Goal: Find specific page/section: Find specific page/section

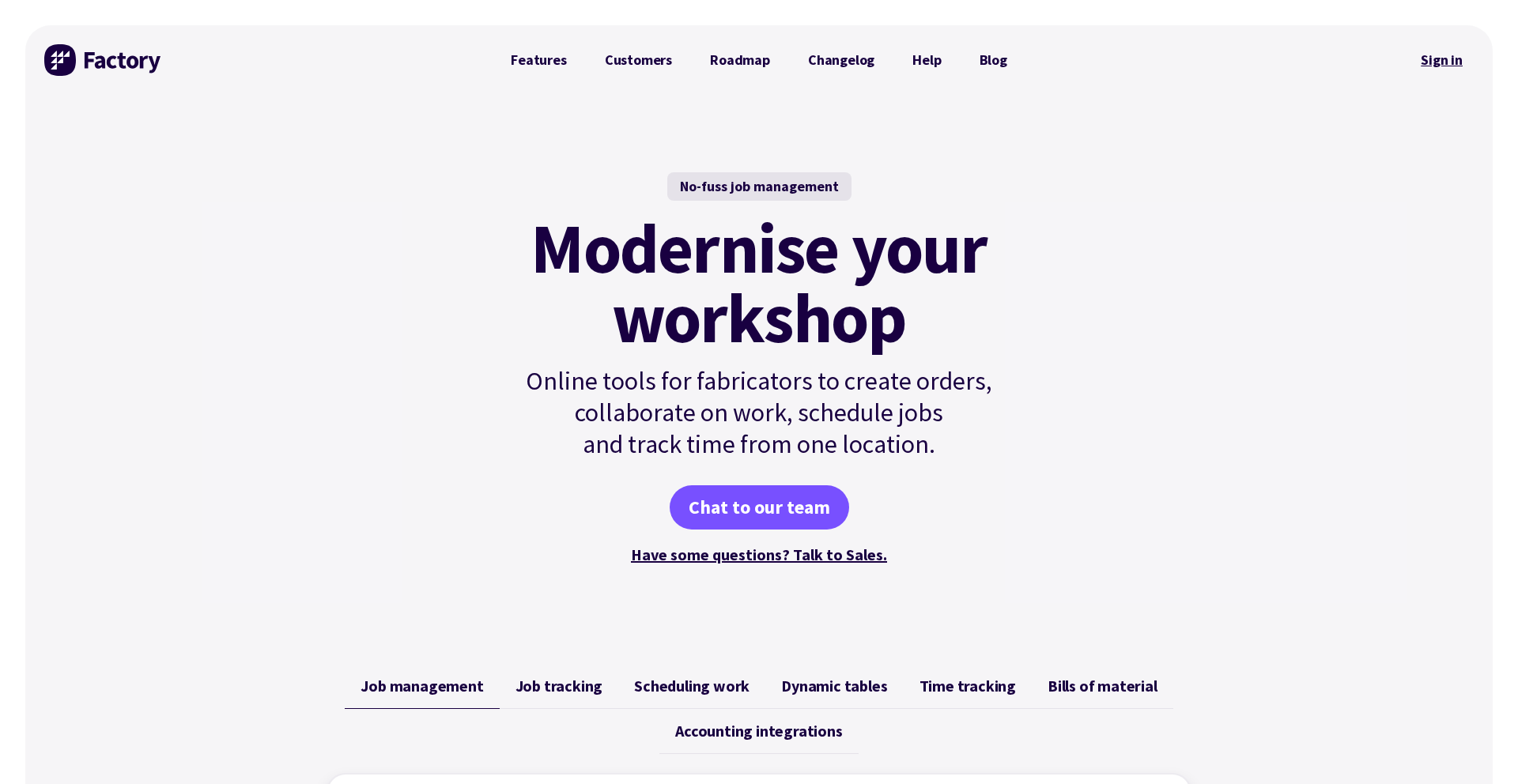
click at [1450, 60] on link "Sign in" at bounding box center [1442, 59] width 64 height 36
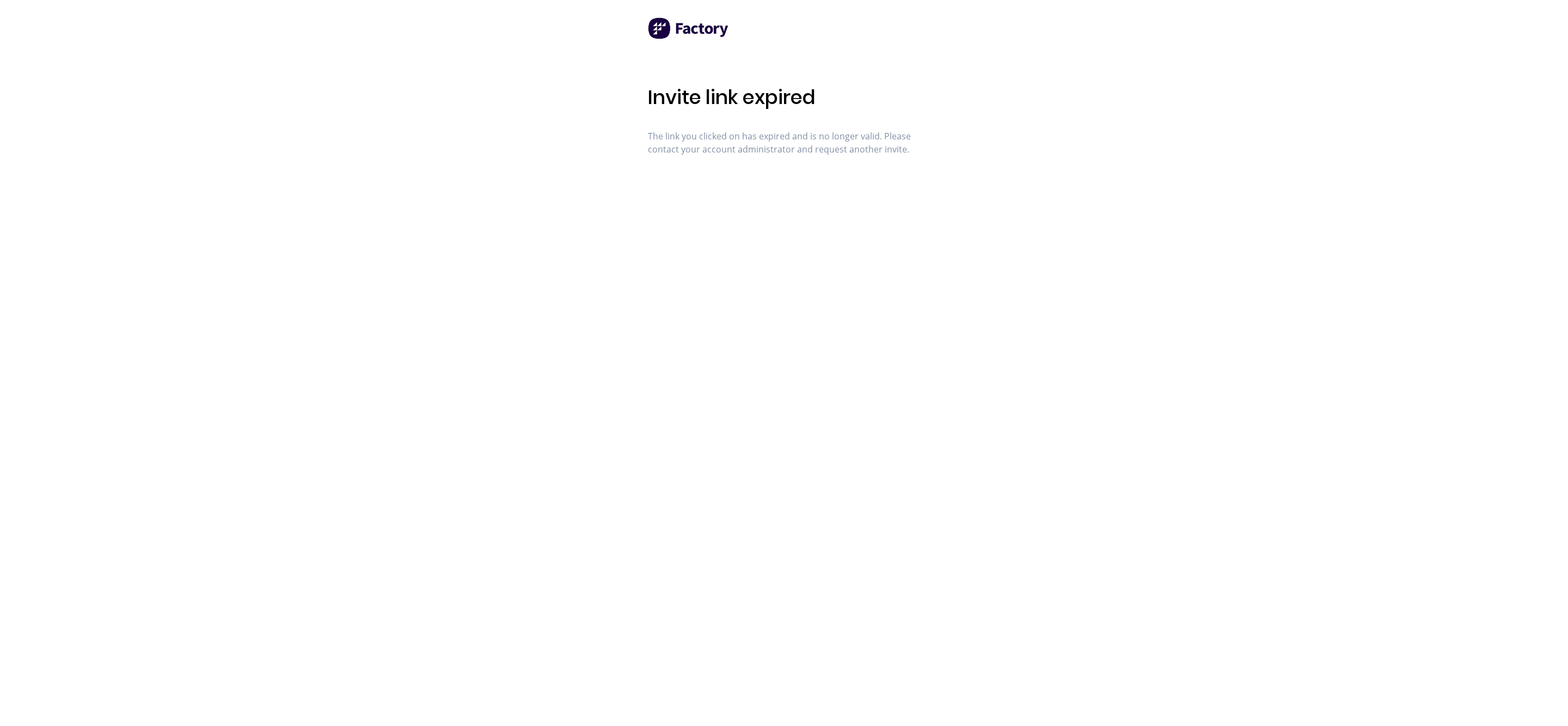
scroll to position [2, 0]
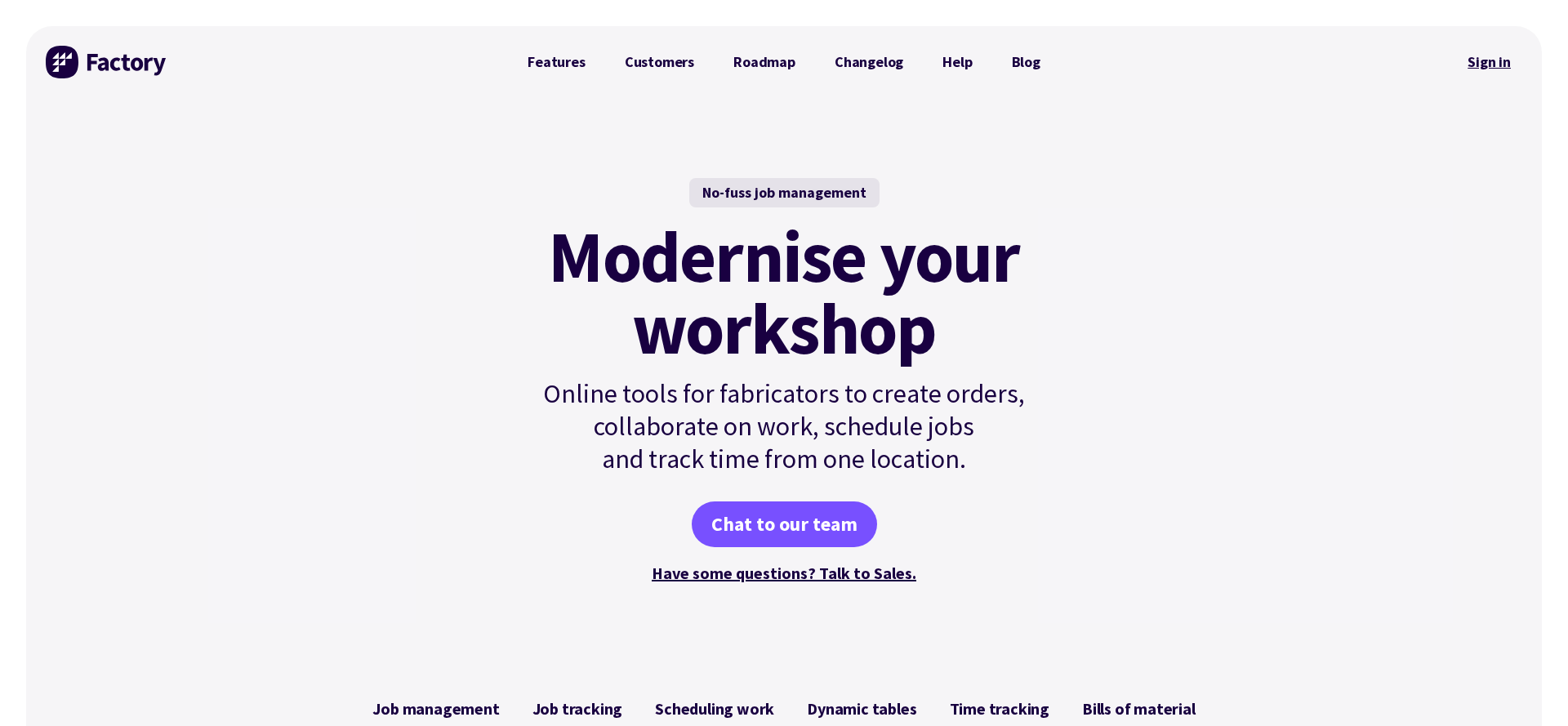
click at [1504, 54] on link "Sign in" at bounding box center [1489, 61] width 66 height 37
click at [1470, 66] on link "Sign in" at bounding box center [1489, 61] width 66 height 37
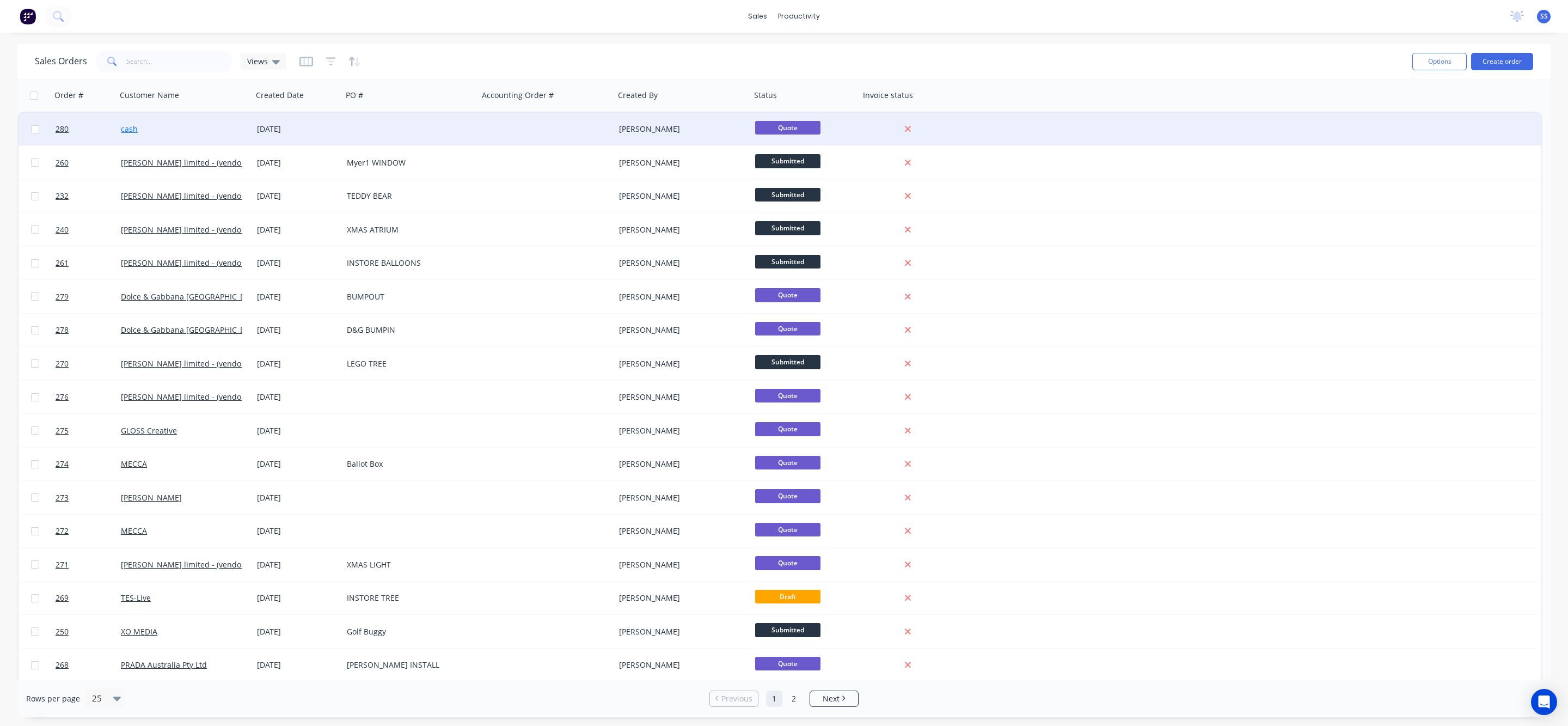
click at [128, 124] on link "cash" at bounding box center [130, 129] width 17 height 10
click at [130, 128] on link "cash" at bounding box center [130, 129] width 17 height 10
click at [356, 135] on div at bounding box center [411, 129] width 136 height 33
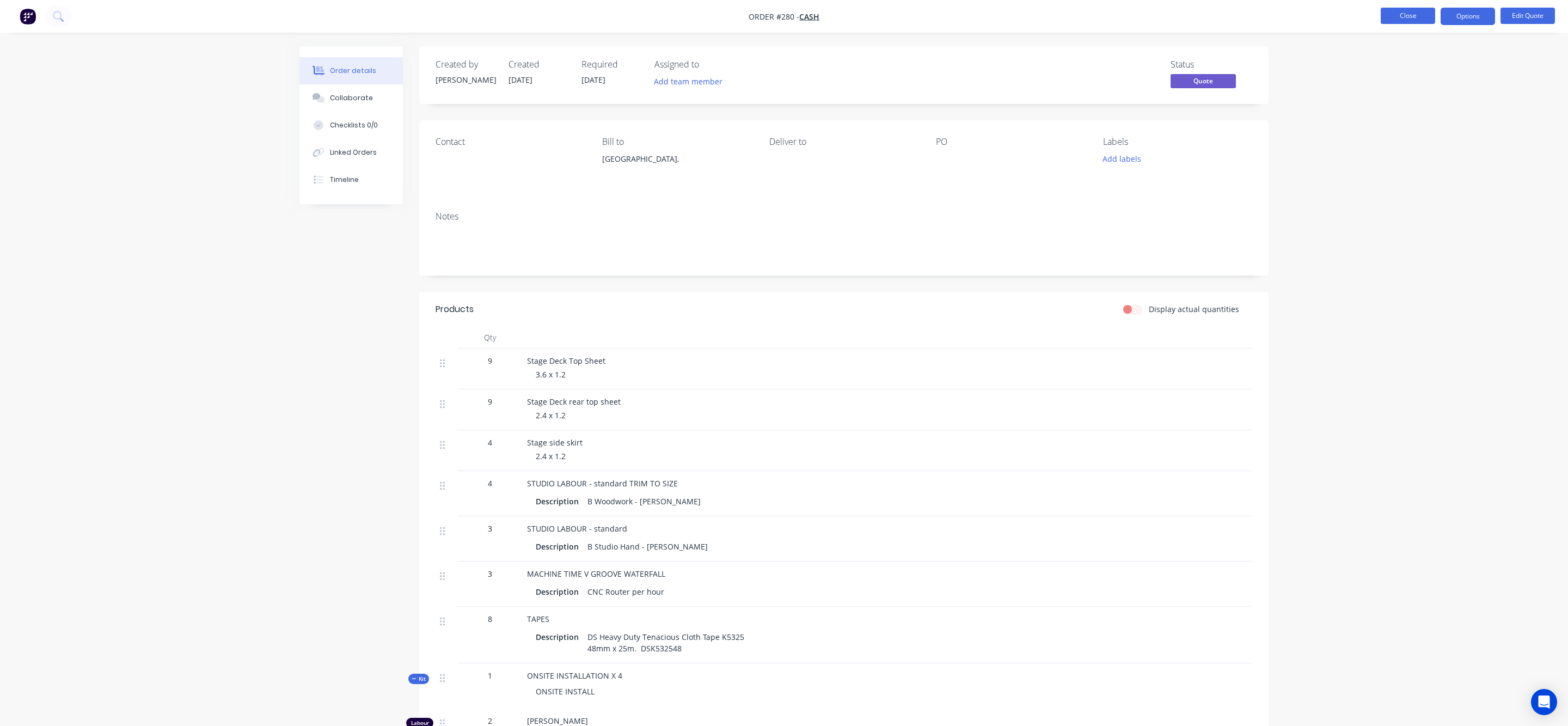
click at [1419, 14] on button "Close" at bounding box center [1407, 16] width 54 height 16
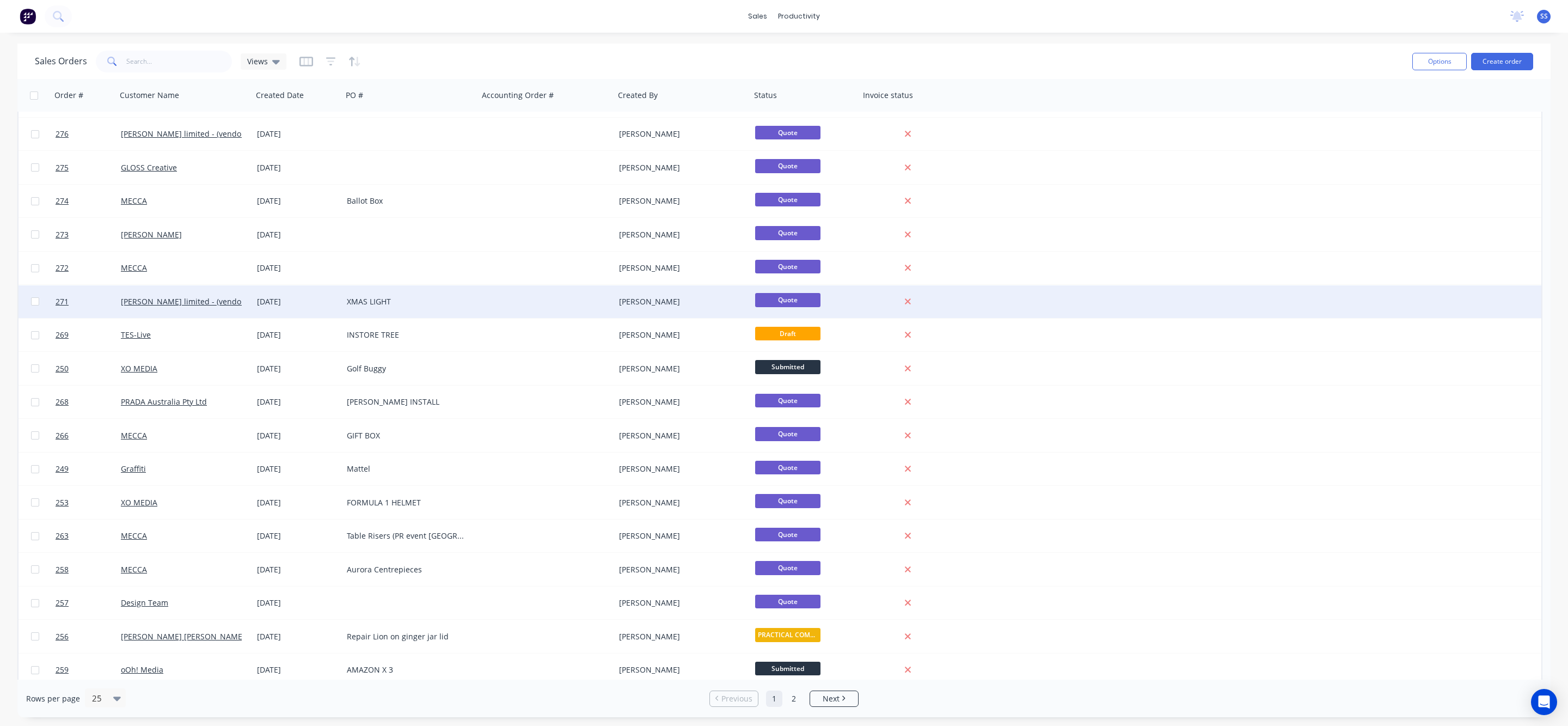
scroll to position [269, 0]
